Goal: Task Accomplishment & Management: Use online tool/utility

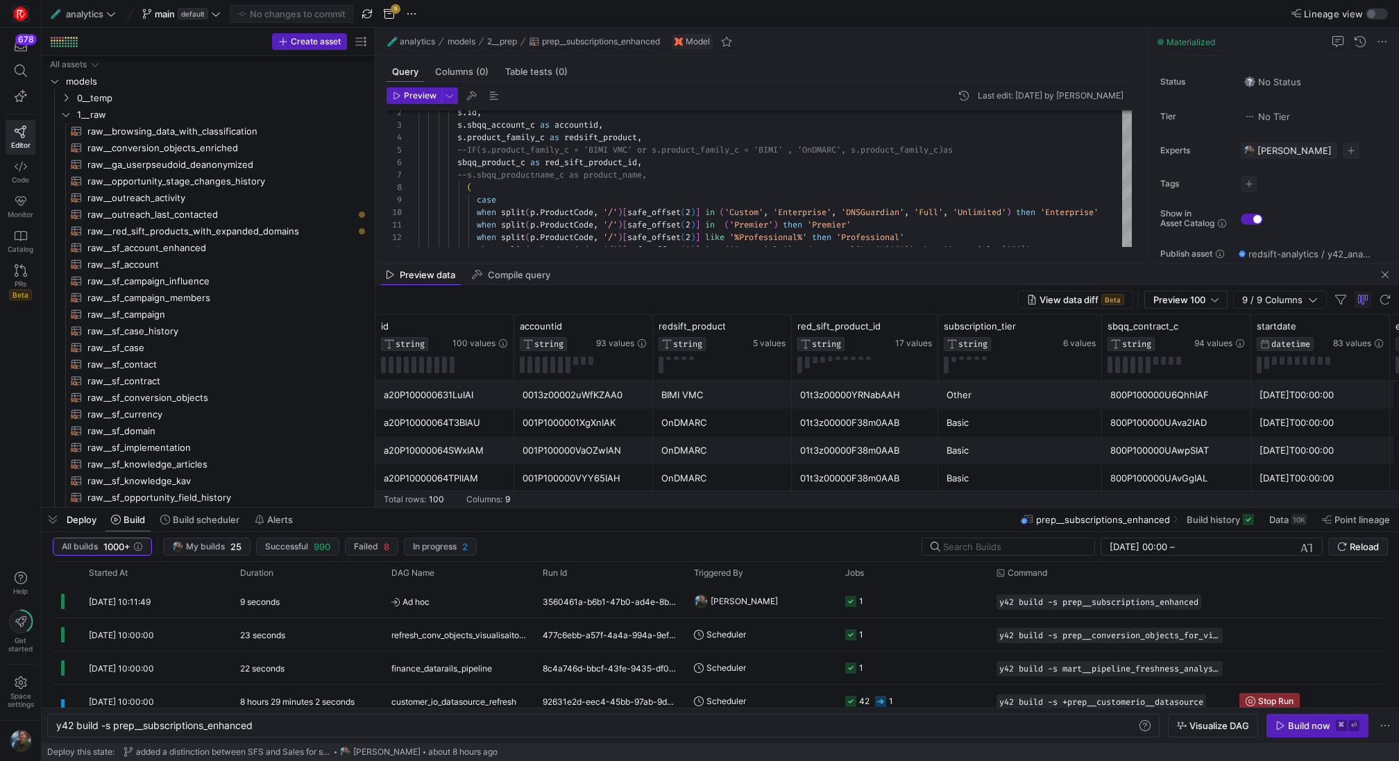
scroll to position [0, 248]
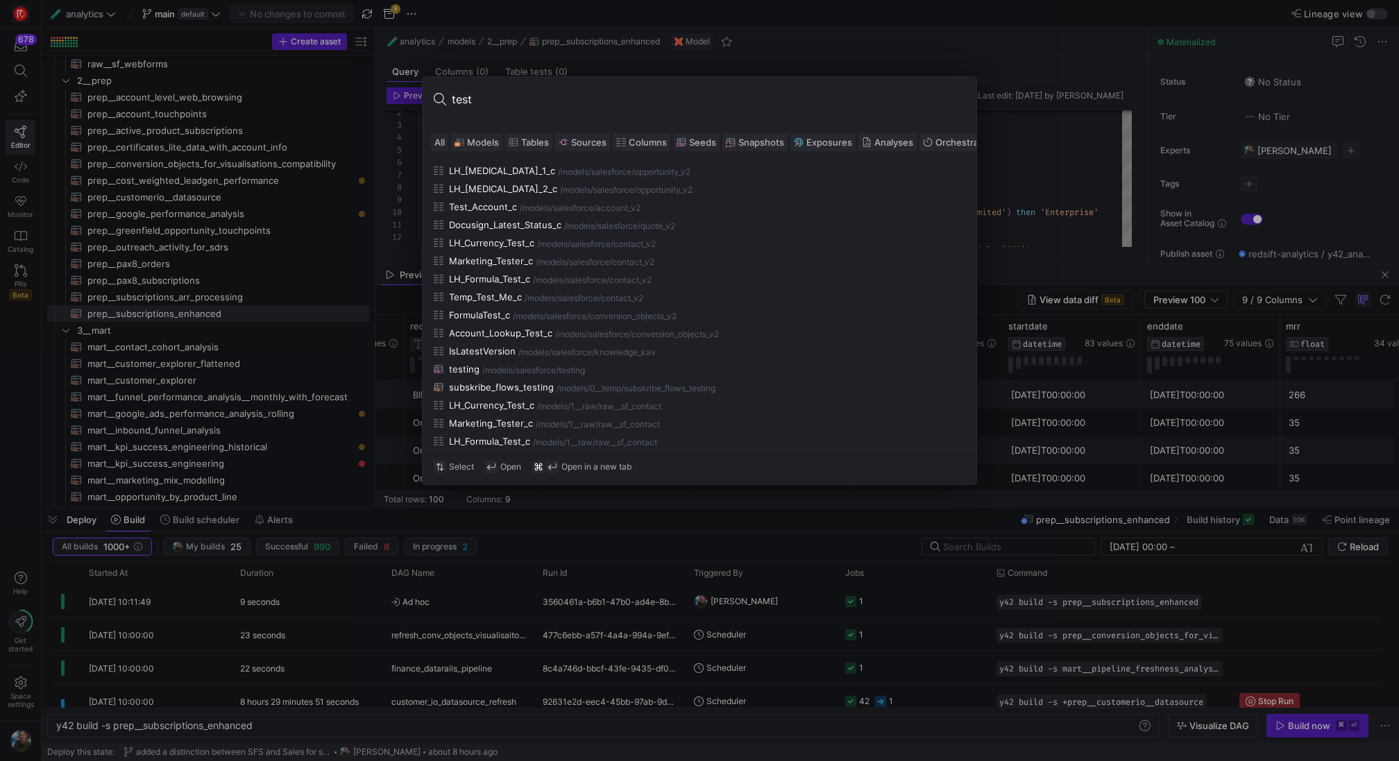
type input "test"
click at [486, 142] on span "Models" at bounding box center [483, 142] width 32 height 11
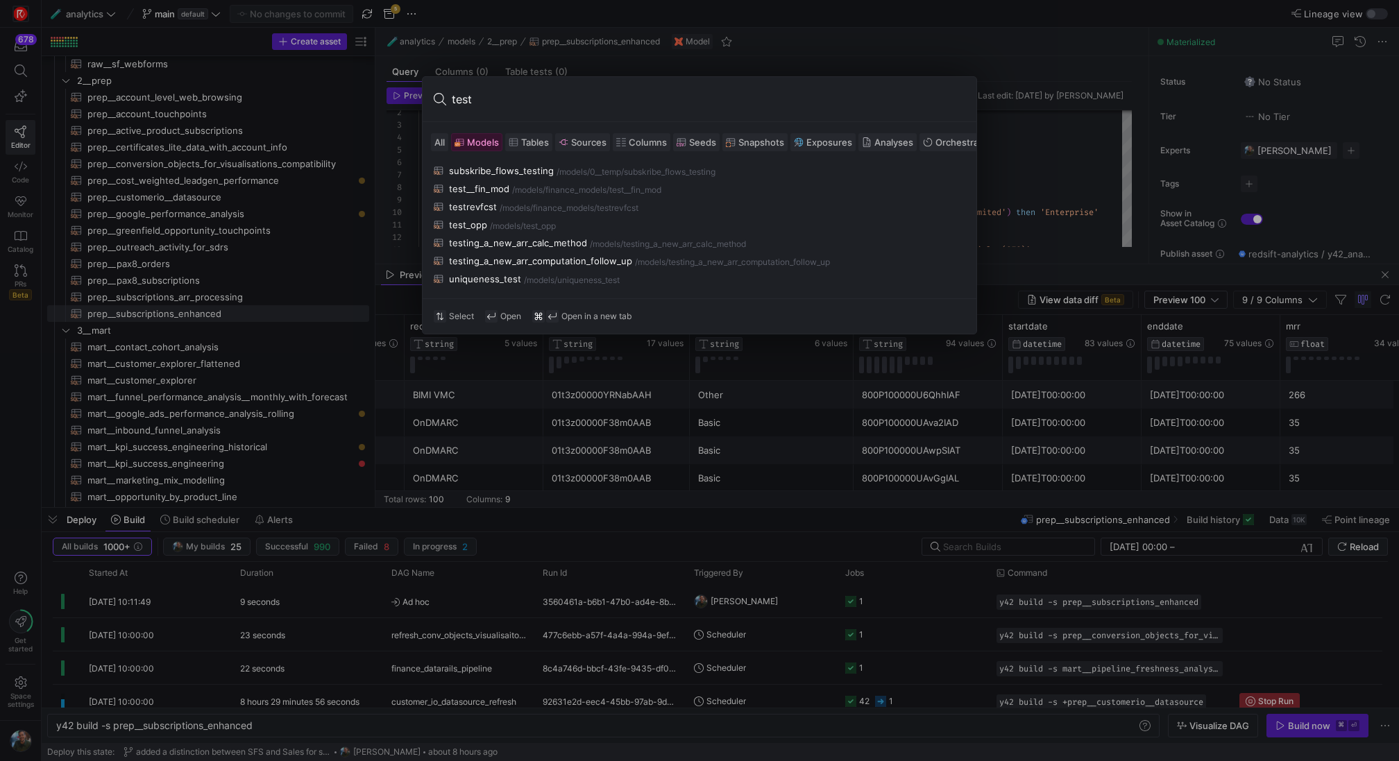
click at [264, 93] on div at bounding box center [699, 380] width 1399 height 761
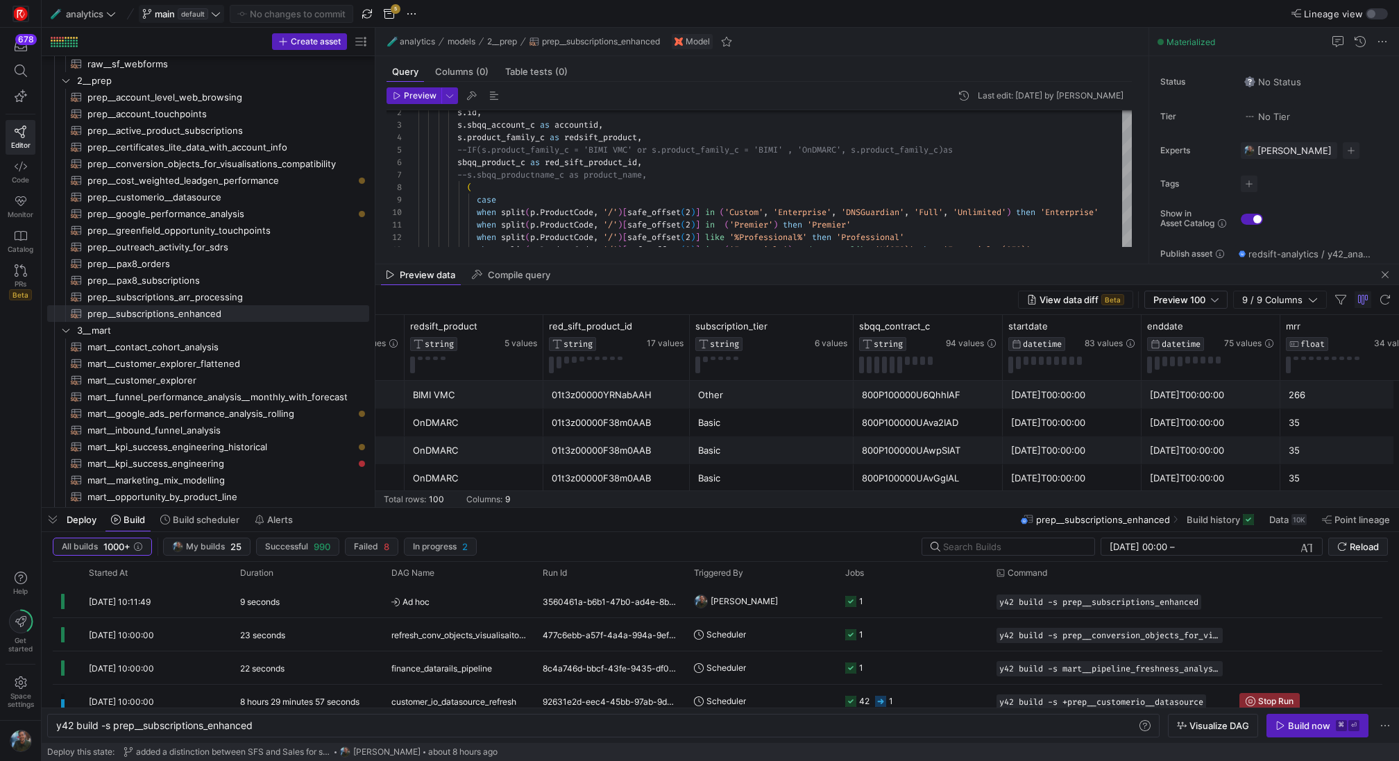
click at [196, 10] on span "default" at bounding box center [193, 13] width 31 height 11
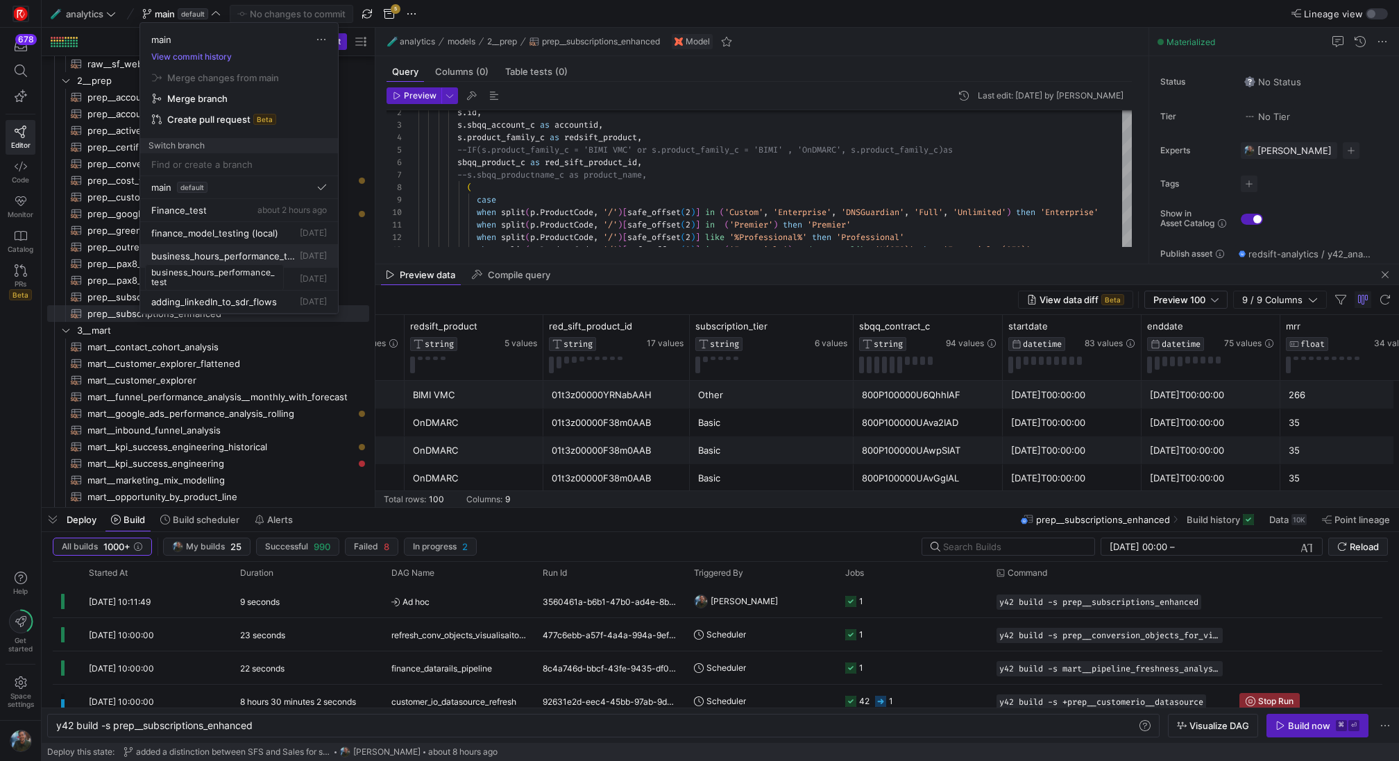
click at [235, 252] on span "business_hours_performance_test" at bounding box center [224, 256] width 146 height 11
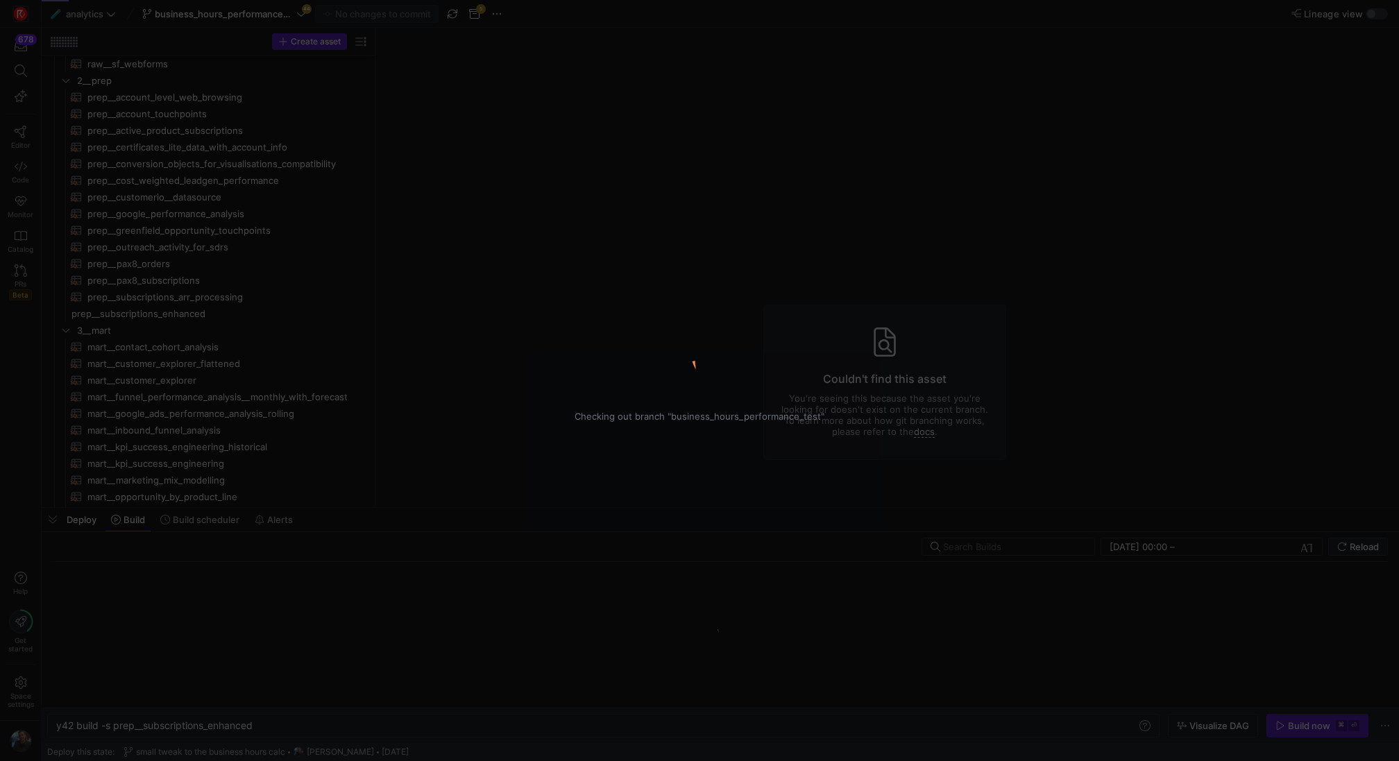
type textarea "y42 build"
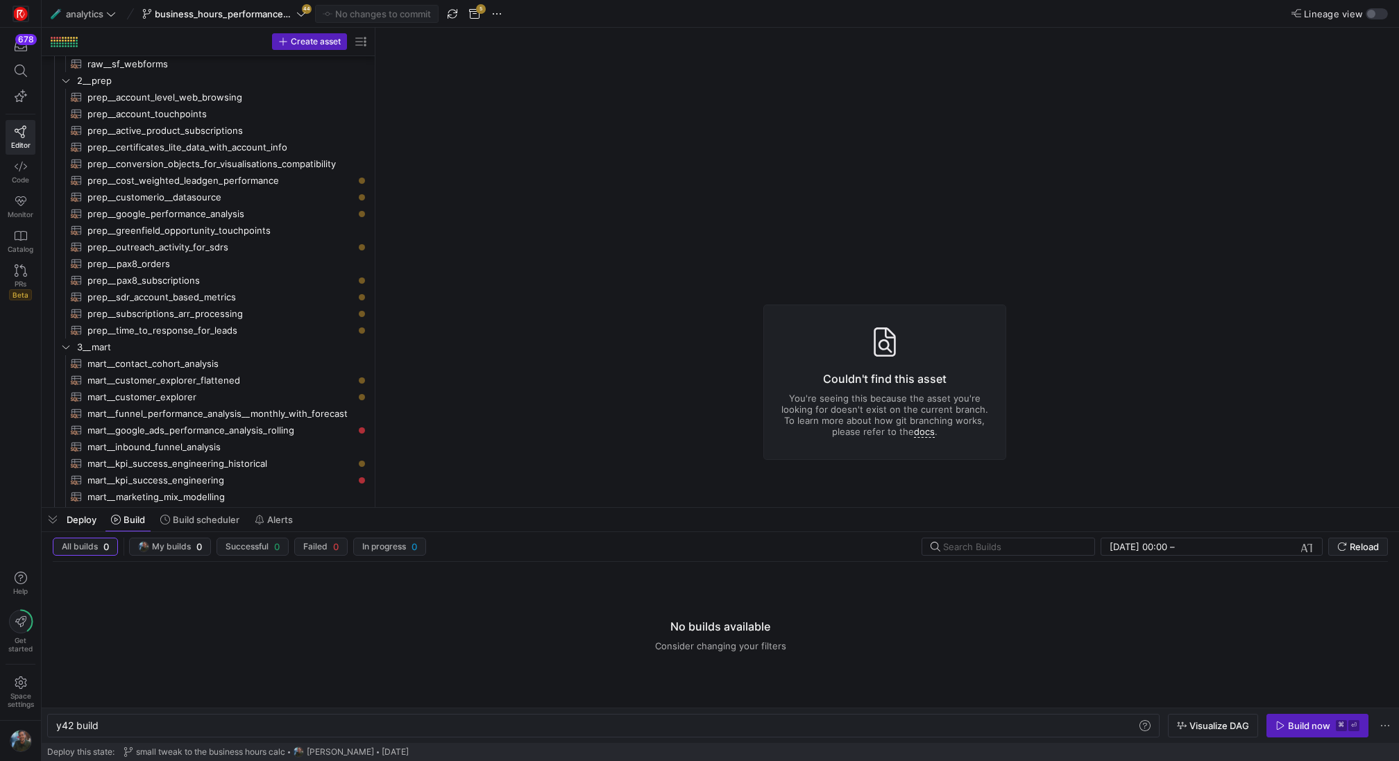
click at [588, 232] on y42-asset-editor-not-found "Couldn't find this asset You're seeing this because the asset you're looking fo…" at bounding box center [884, 382] width 1018 height 709
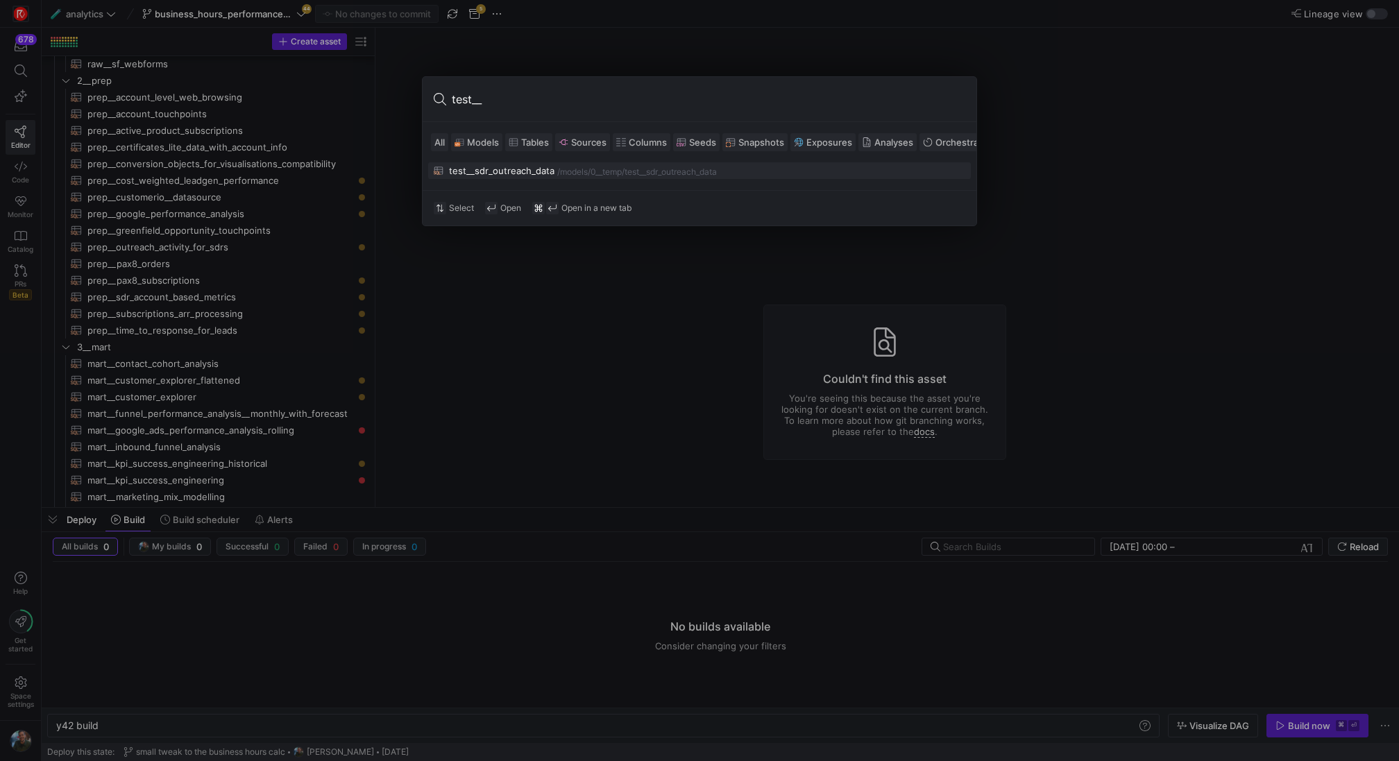
type input "test__"
click at [545, 170] on div "test__sdr_outreach_data" at bounding box center [501, 170] width 105 height 11
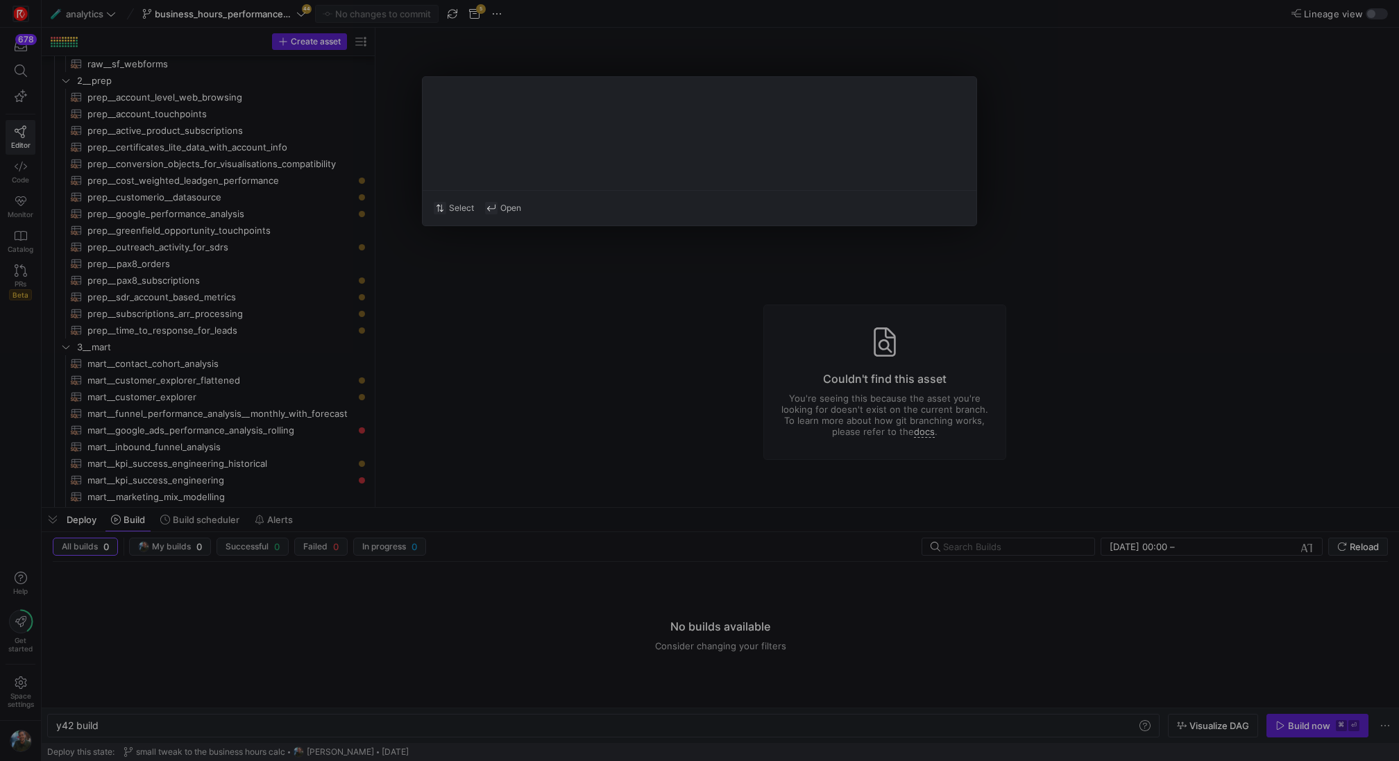
type textarea "y42 build -s test__sdr_outreach_data"
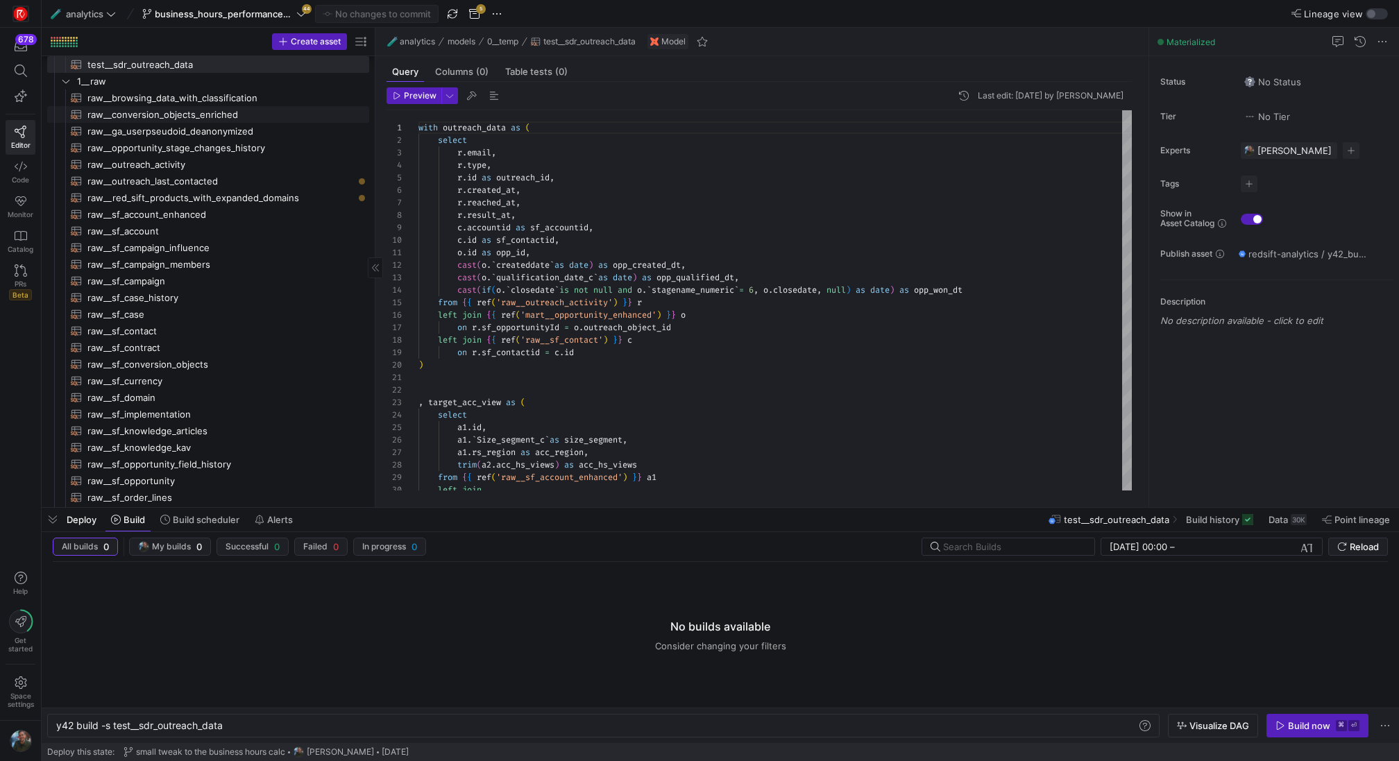
scroll to position [12, 0]
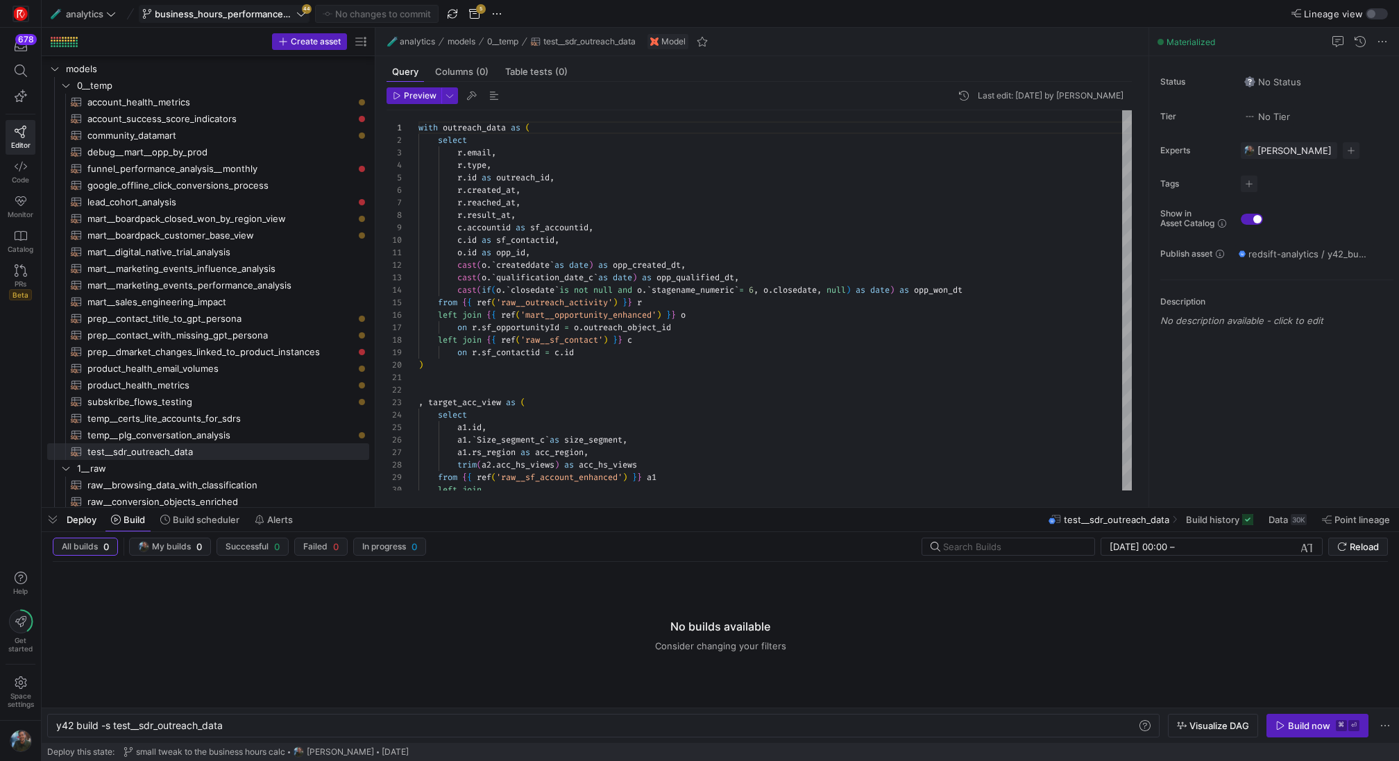
click at [295, 12] on span "business_hours_performance_test" at bounding box center [224, 13] width 164 height 11
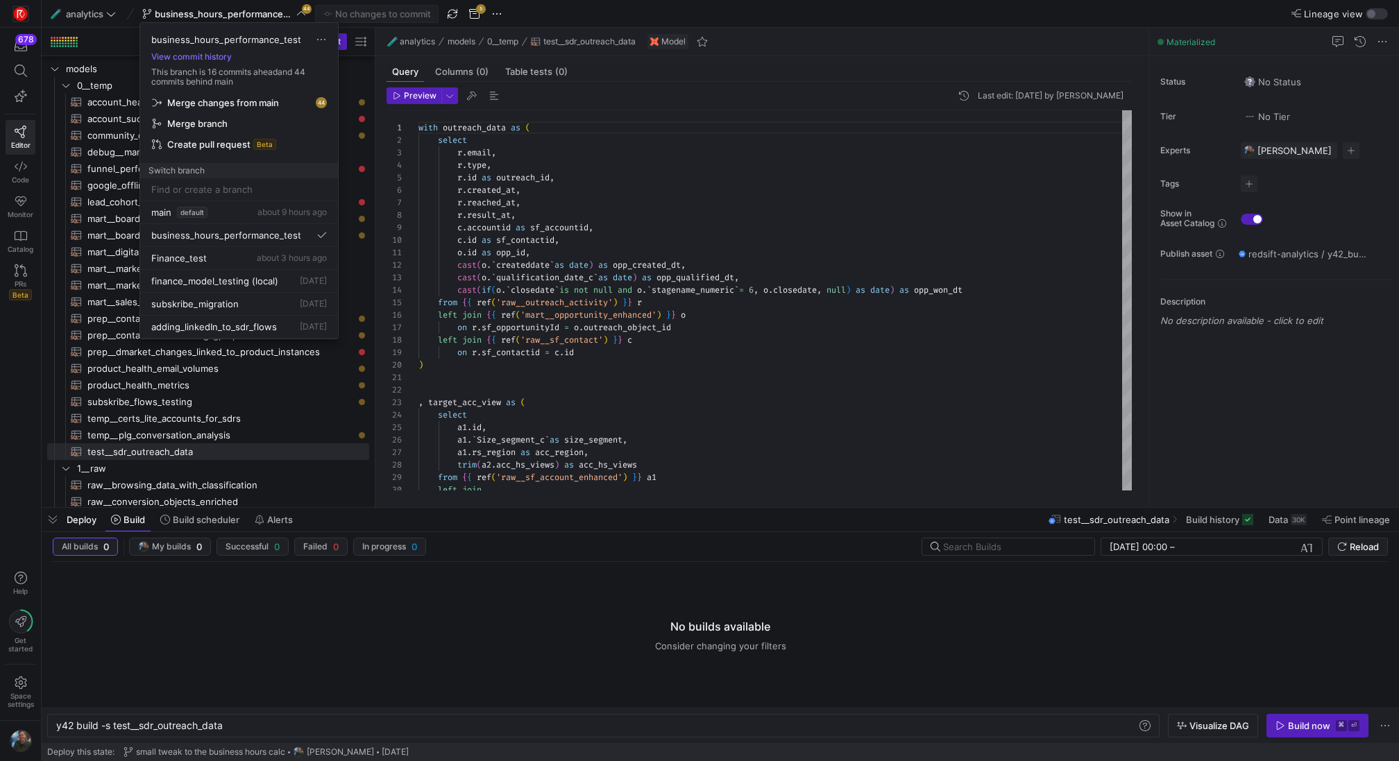
click at [264, 103] on span "Merge changes from main" at bounding box center [223, 102] width 112 height 11
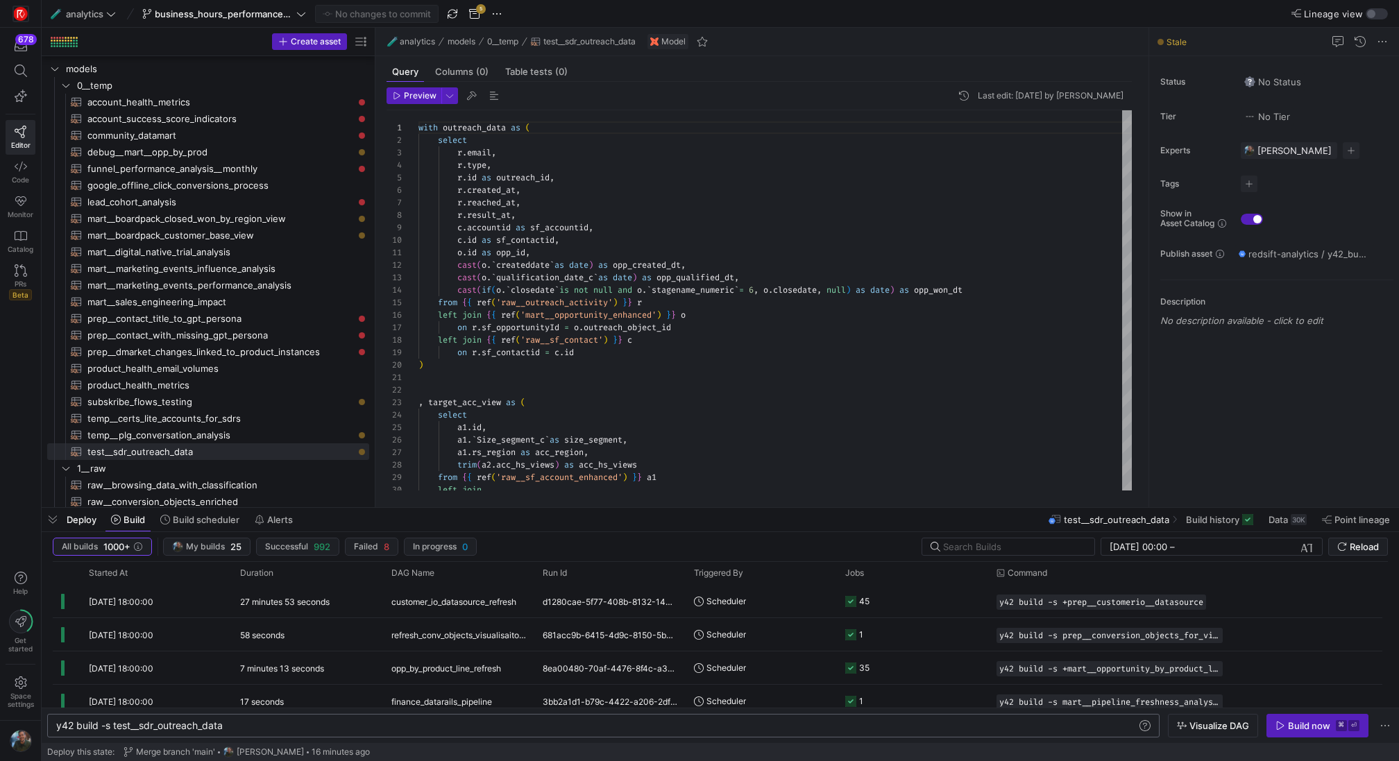
scroll to position [0, 168]
click at [493, 724] on div "y42 build -s test__sdr_outreach_data" at bounding box center [597, 725] width 1082 height 11
